Goal: Task Accomplishment & Management: Manage account settings

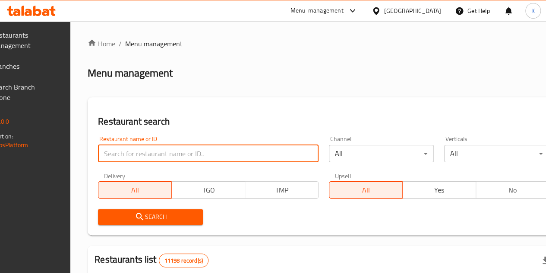
click at [162, 159] on input "search" at bounding box center [208, 153] width 221 height 17
type input "kfc"
click button "Search" at bounding box center [150, 217] width 105 height 16
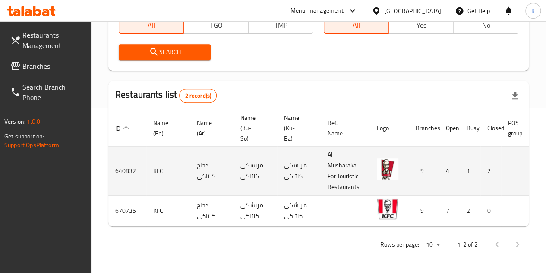
scroll to position [0, 89]
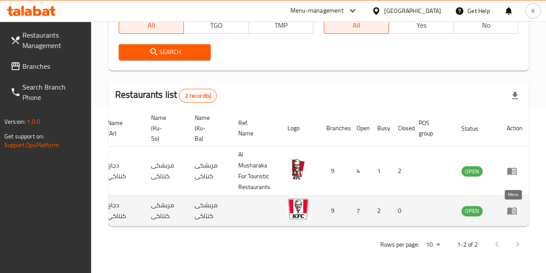
click at [508, 207] on icon "enhanced table" at bounding box center [513, 210] width 10 height 7
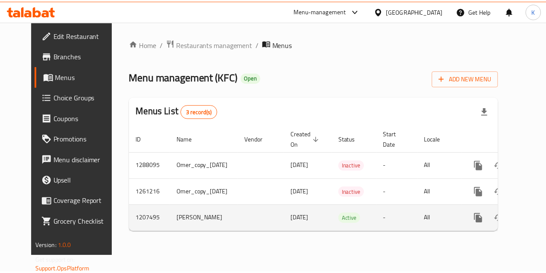
scroll to position [0, 21]
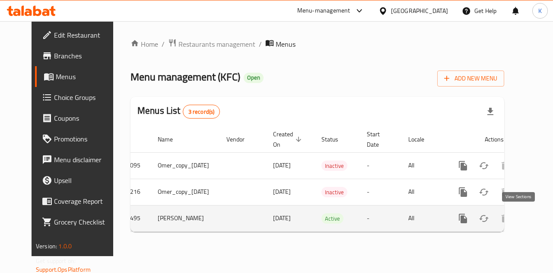
click at [520, 216] on icon "enhanced table" at bounding box center [525, 218] width 10 height 10
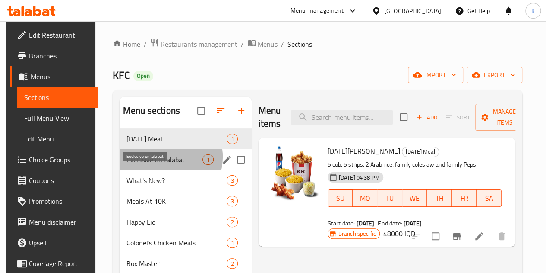
drag, startPoint x: 159, startPoint y: 170, endPoint x: 150, endPoint y: 168, distance: 8.3
click at [150, 165] on span "Exclusive on talabat" at bounding box center [165, 159] width 76 height 10
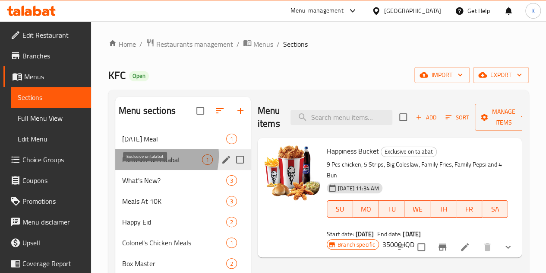
click at [150, 165] on span "Exclusive on talabat" at bounding box center [162, 159] width 80 height 10
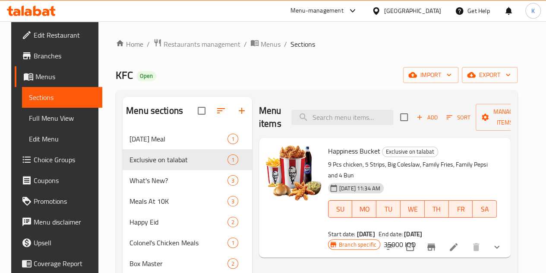
click at [35, 12] on icon at bounding box center [31, 11] width 49 height 10
